Goal: Obtain resource: Download file/media

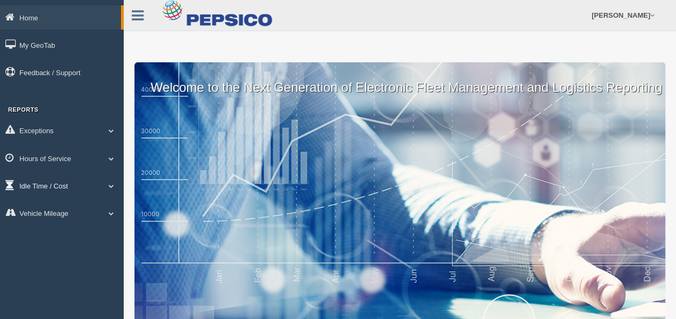
click at [112, 184] on span at bounding box center [111, 185] width 14 height 5
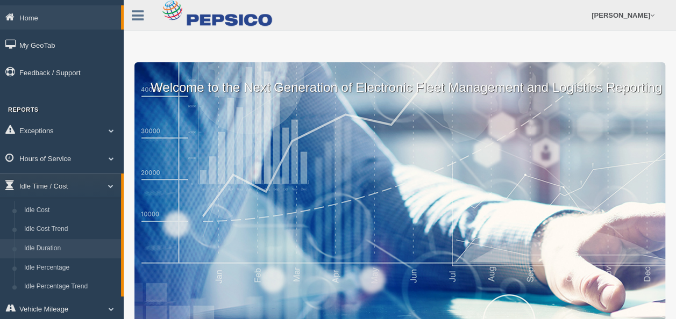
click at [49, 247] on link "Idle Duration" at bounding box center [70, 248] width 102 height 19
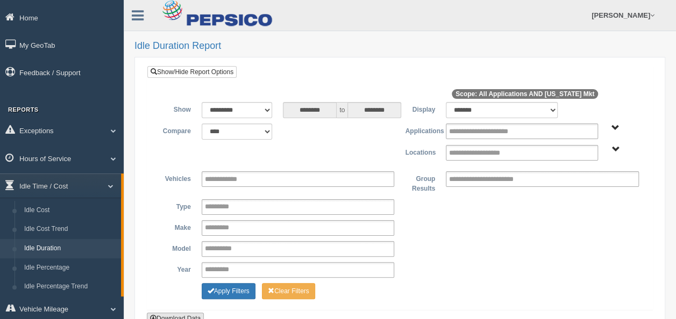
click at [187, 313] on button "Download Data" at bounding box center [175, 319] width 57 height 12
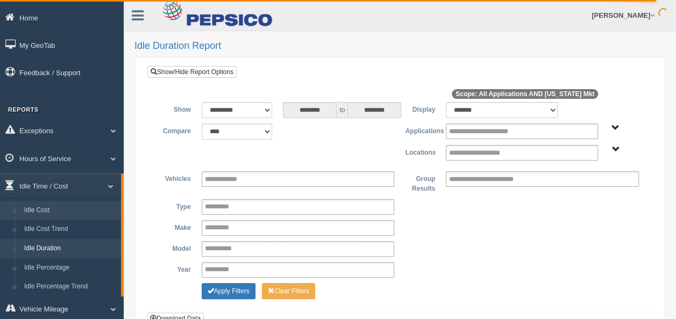
click at [44, 213] on link "Idle Cost" at bounding box center [70, 210] width 102 height 19
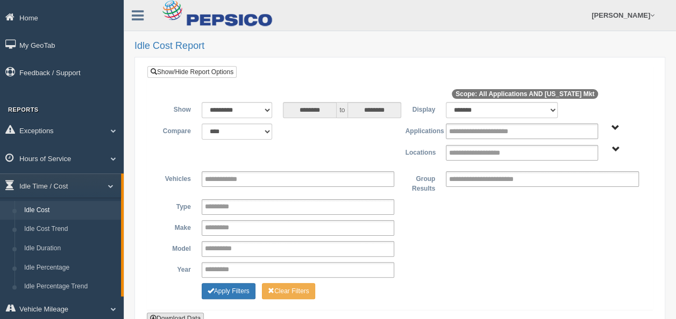
click at [190, 313] on button "Download Data" at bounding box center [175, 319] width 57 height 12
